Goal: Check status: Check status

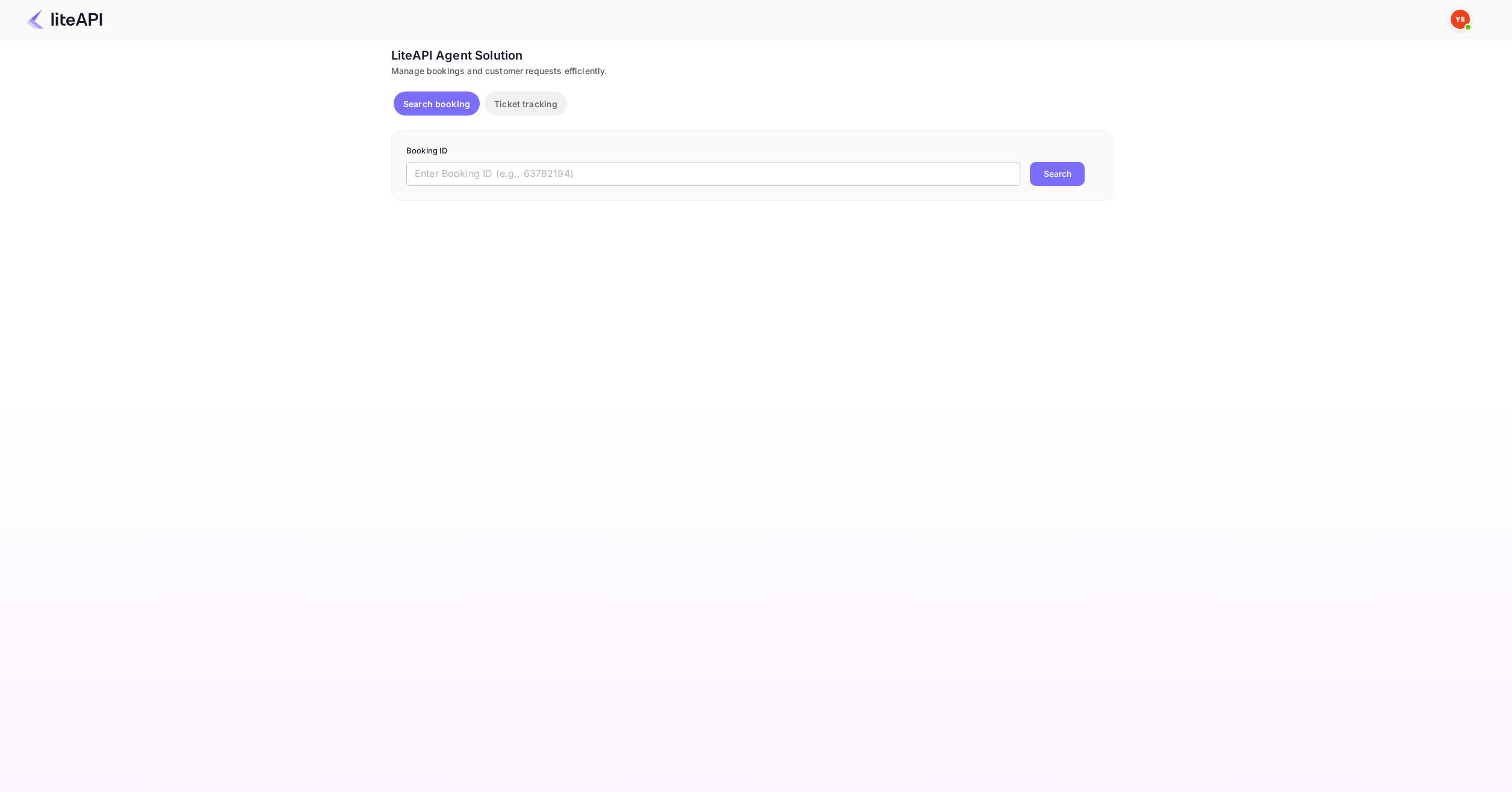
drag, startPoint x: 677, startPoint y: 167, endPoint x: 670, endPoint y: 173, distance: 9.2
click at [677, 167] on input "text" at bounding box center [713, 174] width 614 height 24
paste input "8863874"
type input "8863874"
click at [1051, 160] on form "Booking ID 8863874 ​ Search" at bounding box center [752, 166] width 692 height 41
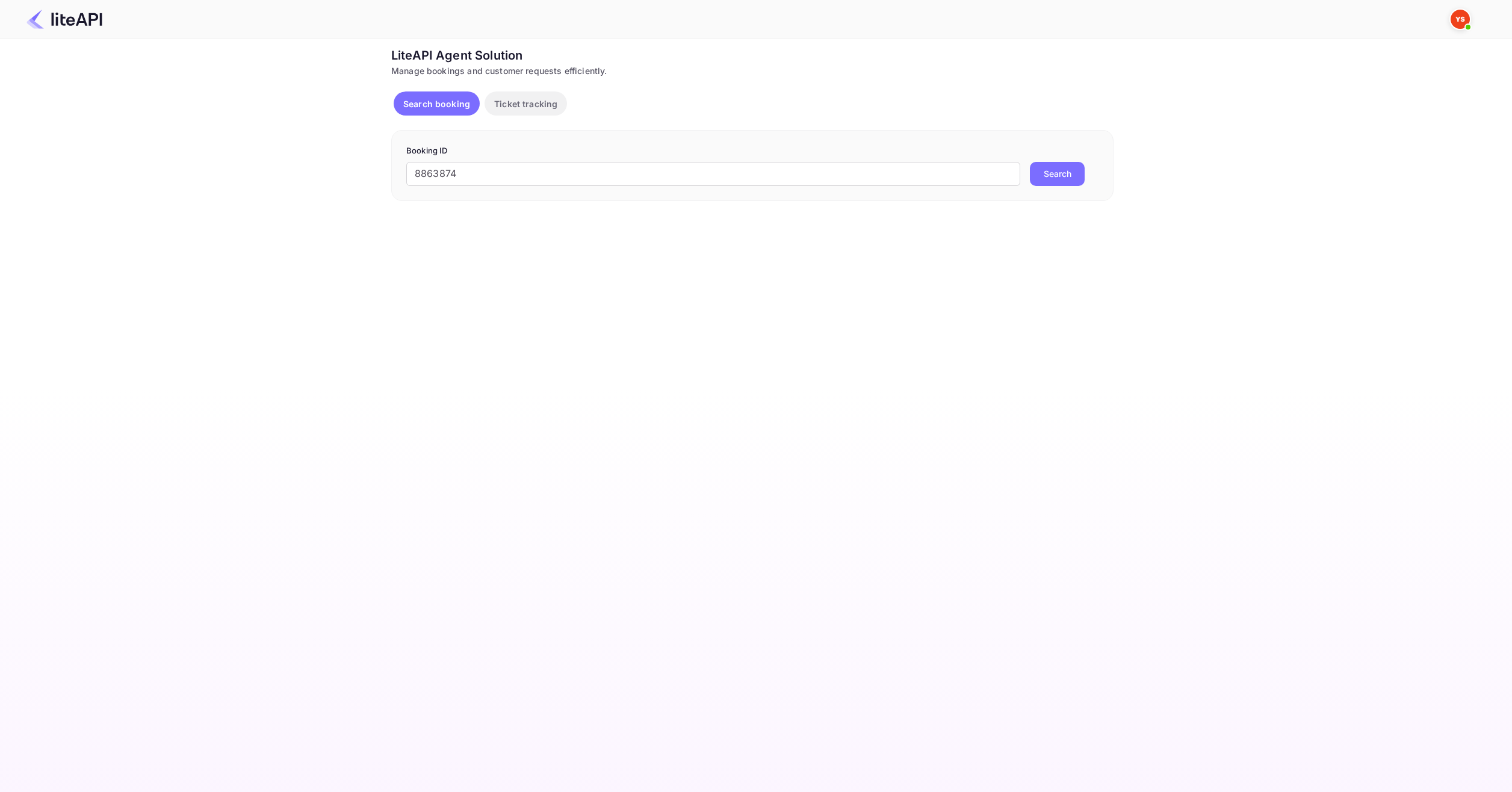
click at [1051, 170] on button "Search" at bounding box center [1057, 174] width 55 height 24
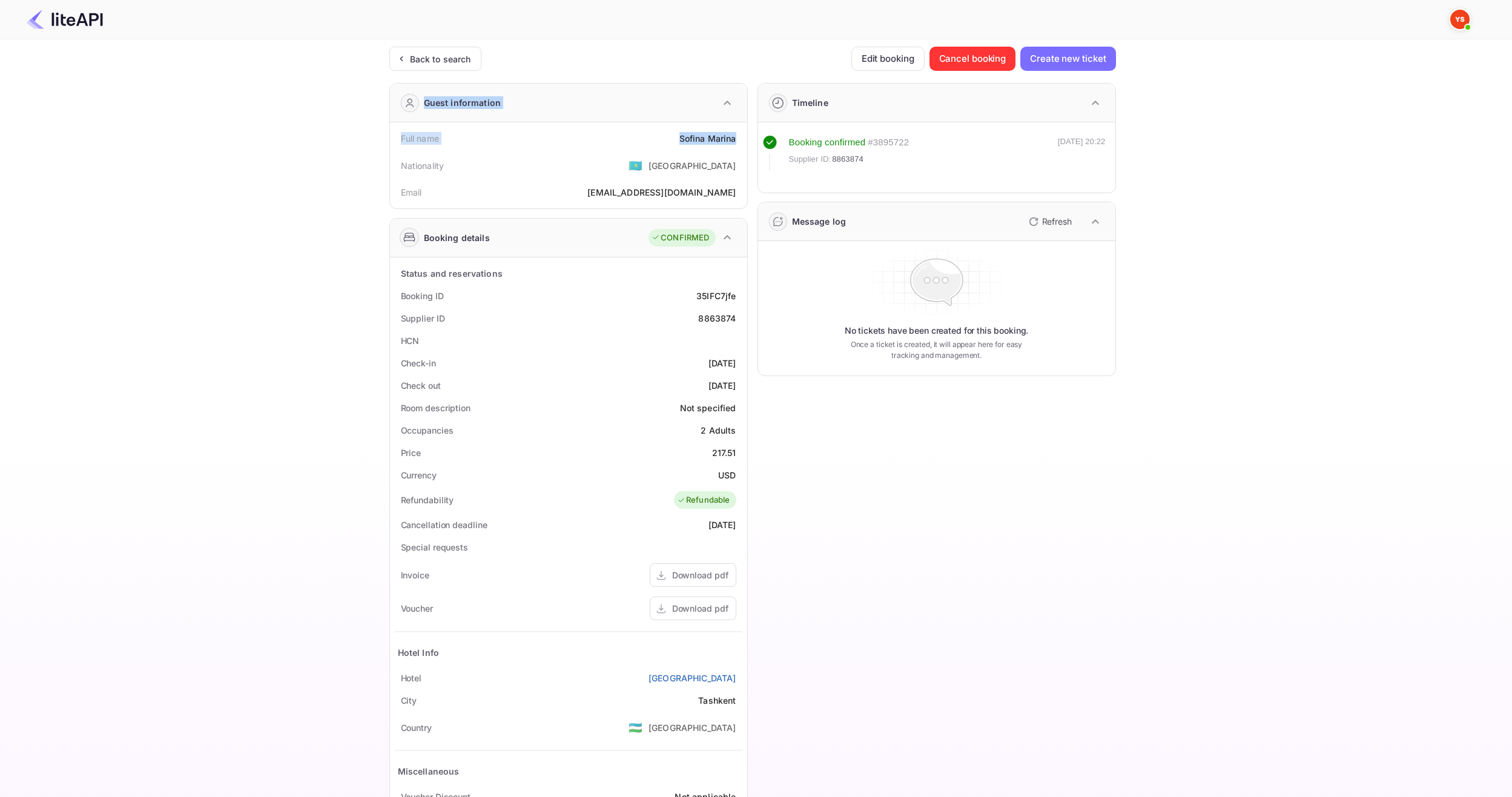
drag, startPoint x: 672, startPoint y: 141, endPoint x: 734, endPoint y: 141, distance: 62.0
click at [668, 128] on div "Full name [PERSON_NAME]" at bounding box center [568, 139] width 347 height 23
drag, startPoint x: 676, startPoint y: 141, endPoint x: 739, endPoint y: 139, distance: 63.0
click at [739, 139] on div "Full name [PERSON_NAME]" at bounding box center [568, 139] width 347 height 23
copy div "[PERSON_NAME]"
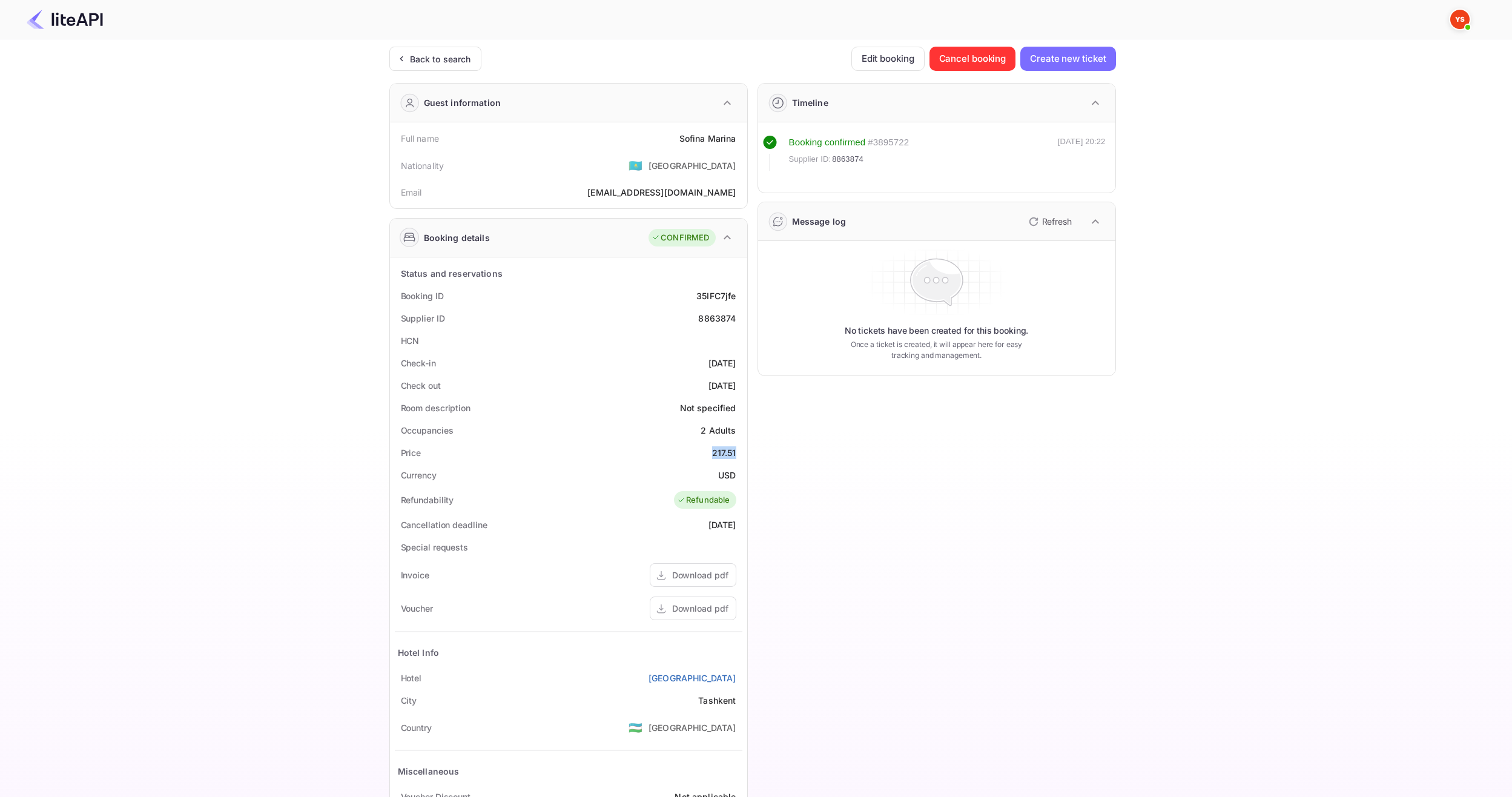
drag, startPoint x: 716, startPoint y: 454, endPoint x: 744, endPoint y: 454, distance: 28.0
click at [744, 454] on div "Status and reservations Booking ID 35IFC7jfe Supplier ID 8863874 HCN Check-in […" at bounding box center [569, 558] width 357 height 600
copy div "217.51"
click at [743, 475] on div "Status and reservations Booking ID 35IFC7jfe Supplier ID 8863874 HCN Check-in […" at bounding box center [569, 558] width 357 height 600
copy div "USD"
